Goal: Book appointment/travel/reservation

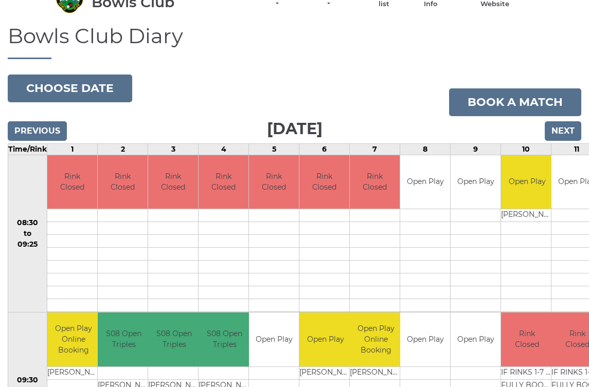
scroll to position [55, 0]
click at [564, 130] on input "Next" at bounding box center [563, 131] width 37 height 20
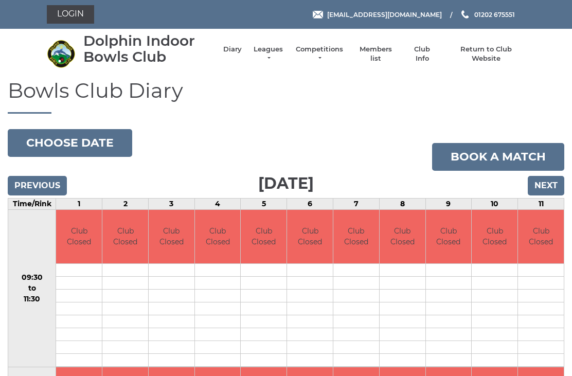
click at [548, 184] on input "Next" at bounding box center [546, 186] width 37 height 20
click at [549, 184] on input "Next" at bounding box center [546, 186] width 37 height 20
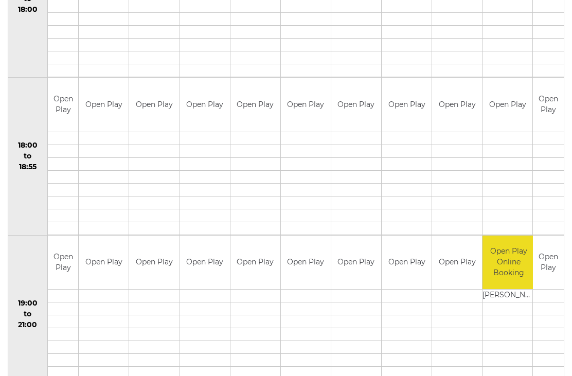
scroll to position [931, 0]
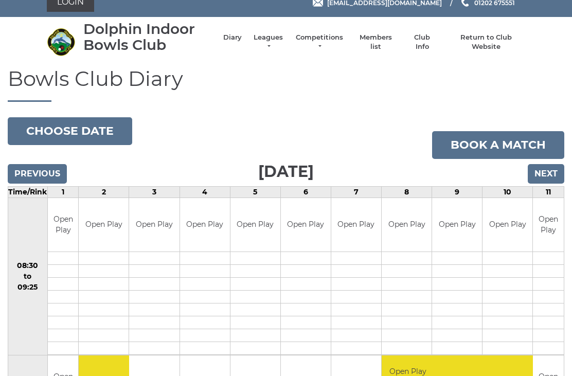
click at [553, 171] on input "Next" at bounding box center [546, 175] width 37 height 20
